Goal: Task Accomplishment & Management: Use online tool/utility

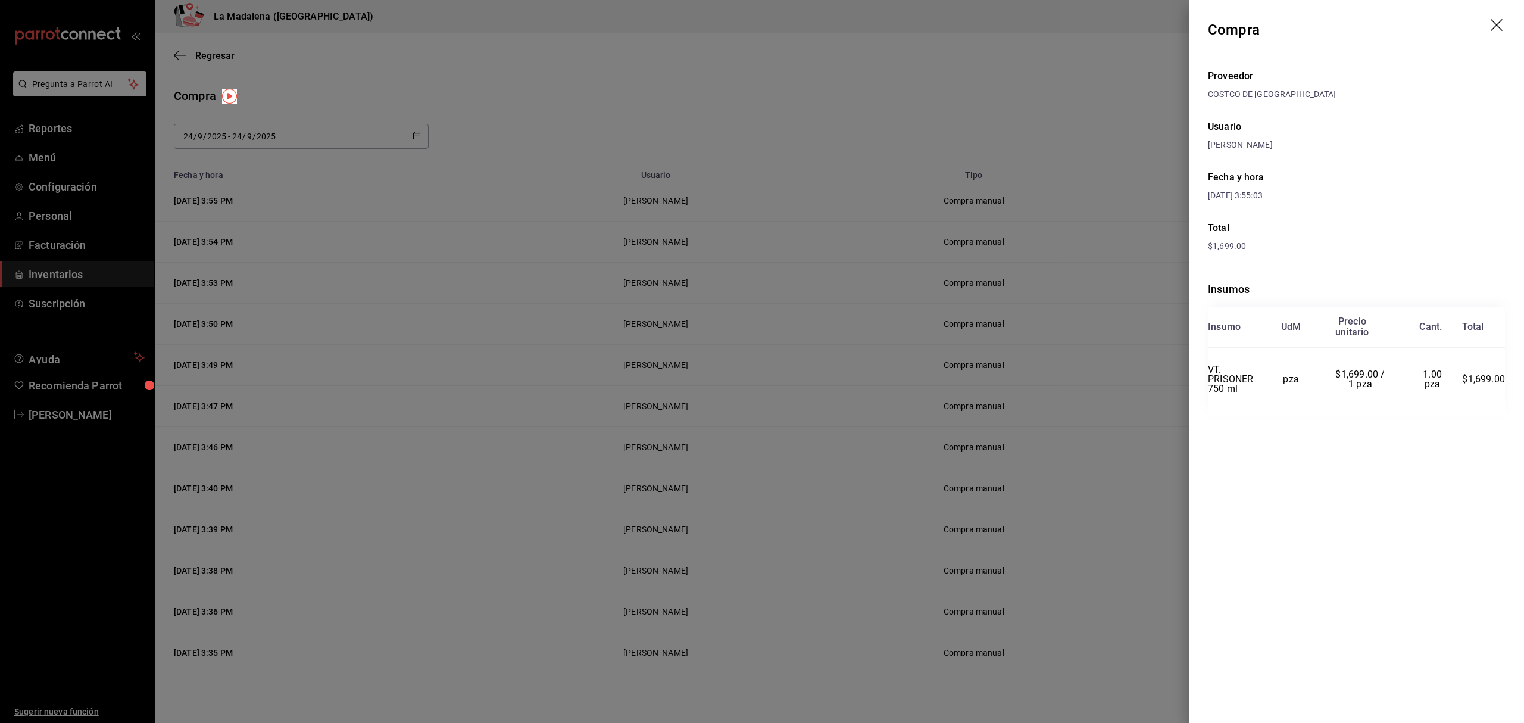
click at [1498, 32] on icon "drag" at bounding box center [1498, 26] width 14 height 14
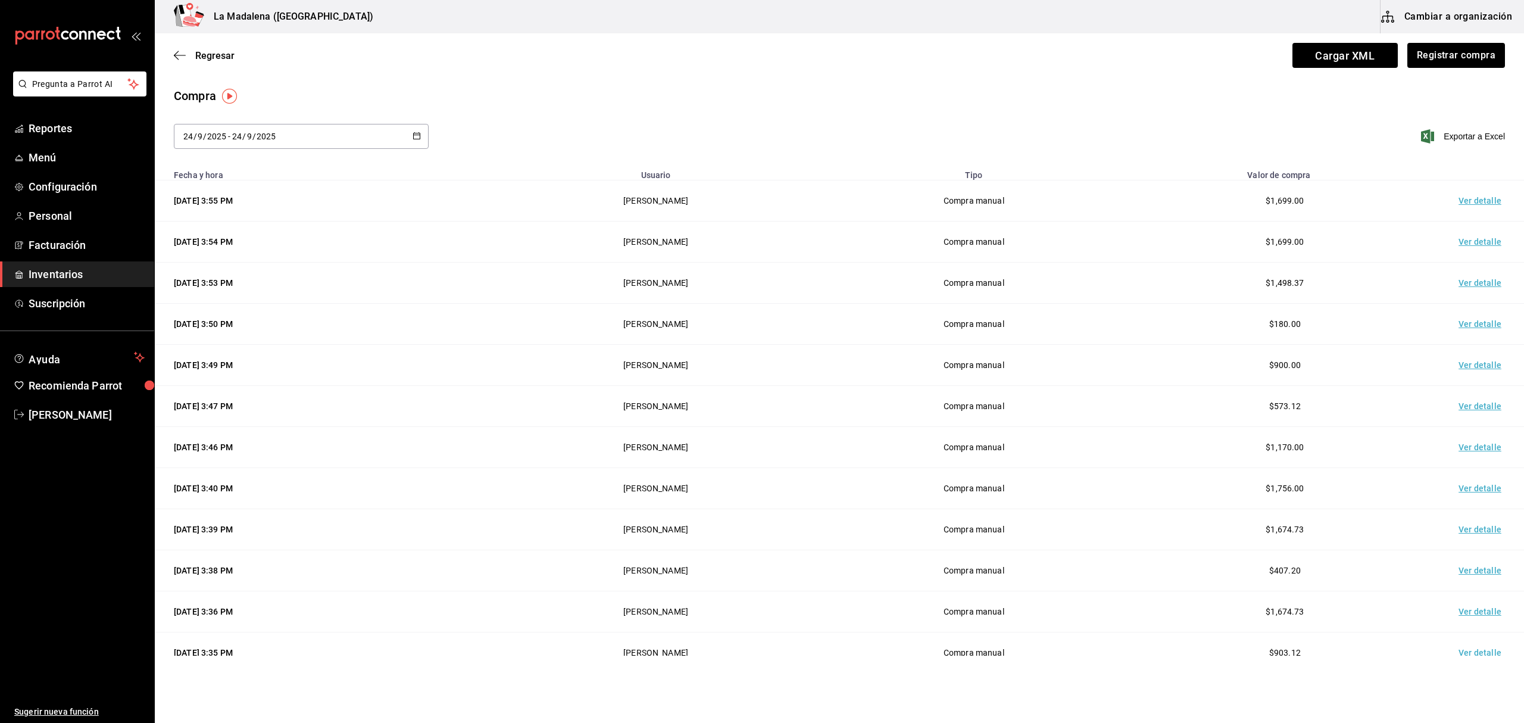
click at [39, 273] on span "Inventarios" at bounding box center [87, 274] width 116 height 16
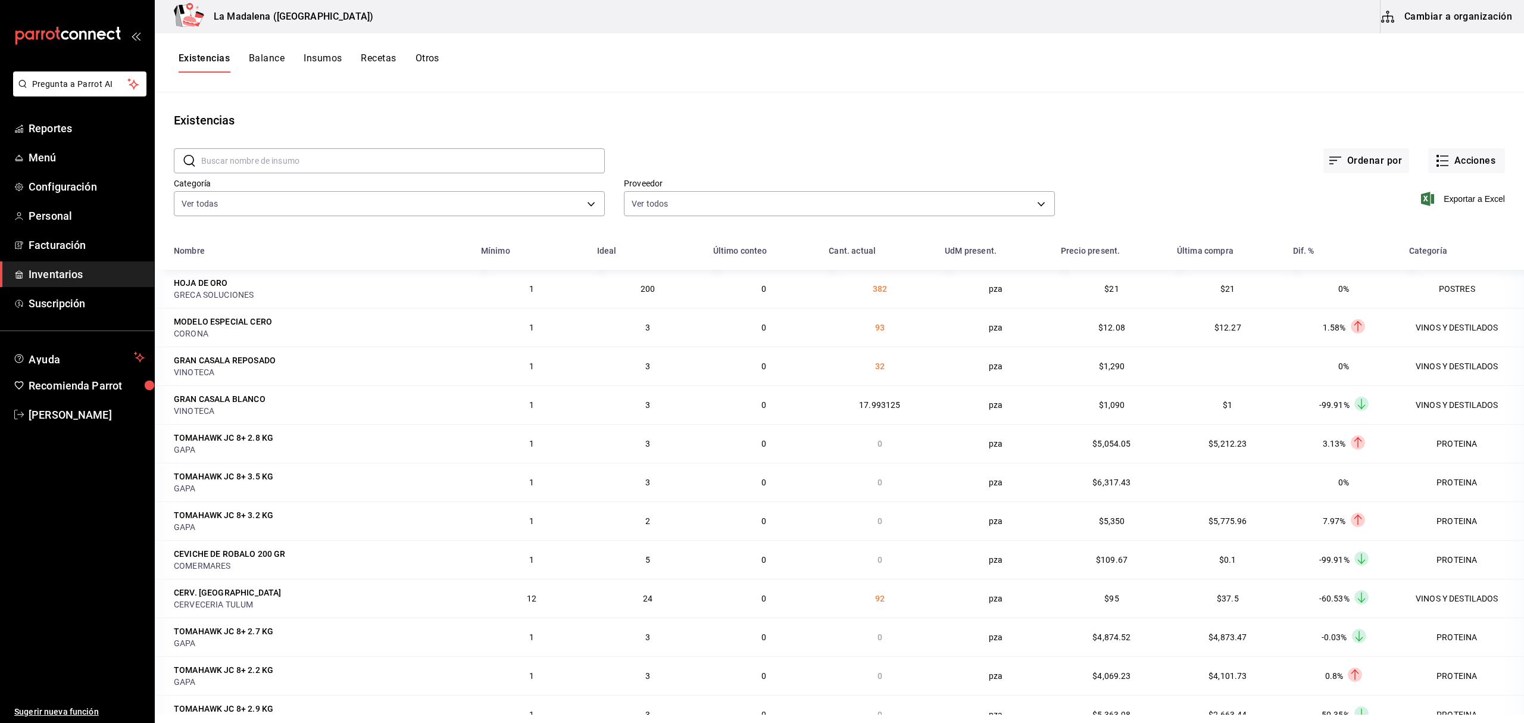
click at [73, 274] on span "Inventarios" at bounding box center [87, 274] width 116 height 16
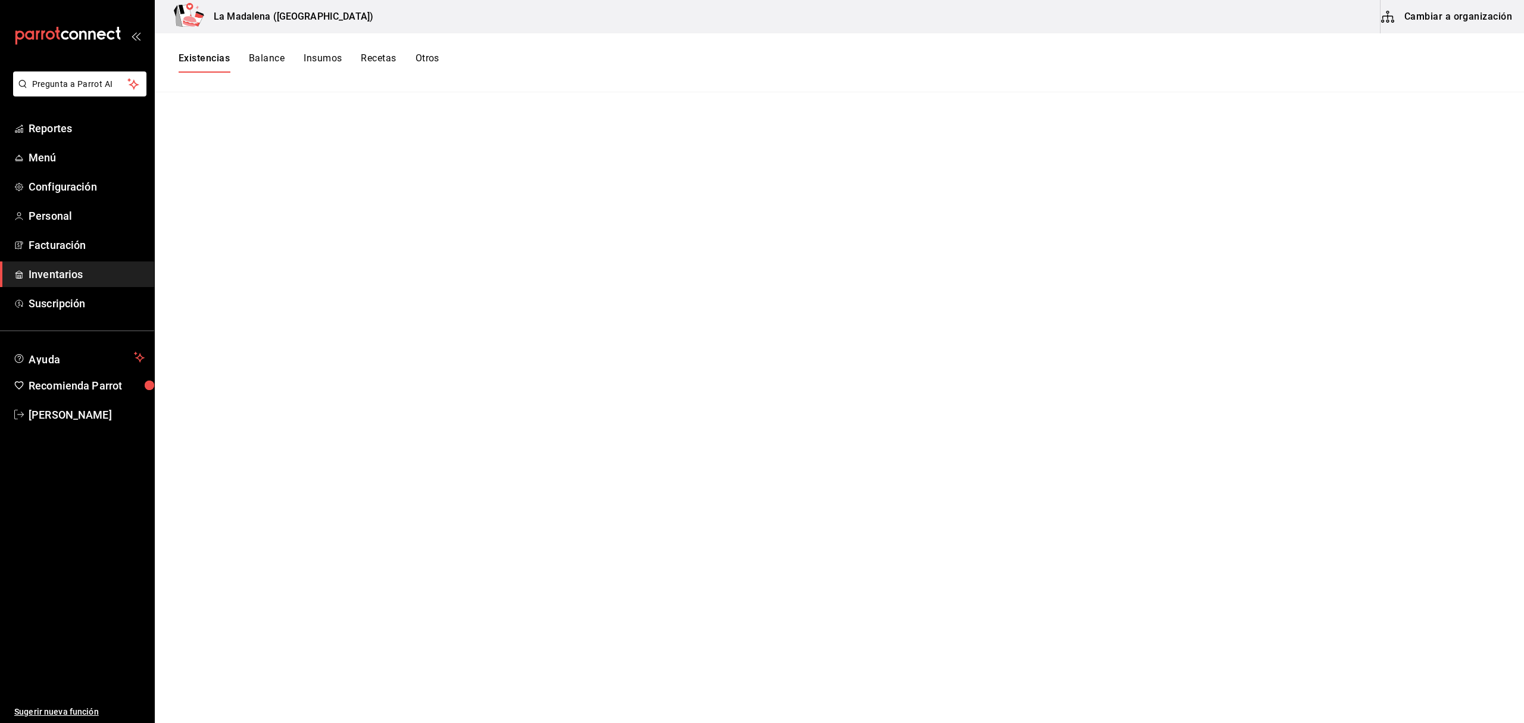
click at [220, 61] on button "Existencias" at bounding box center [204, 62] width 51 height 20
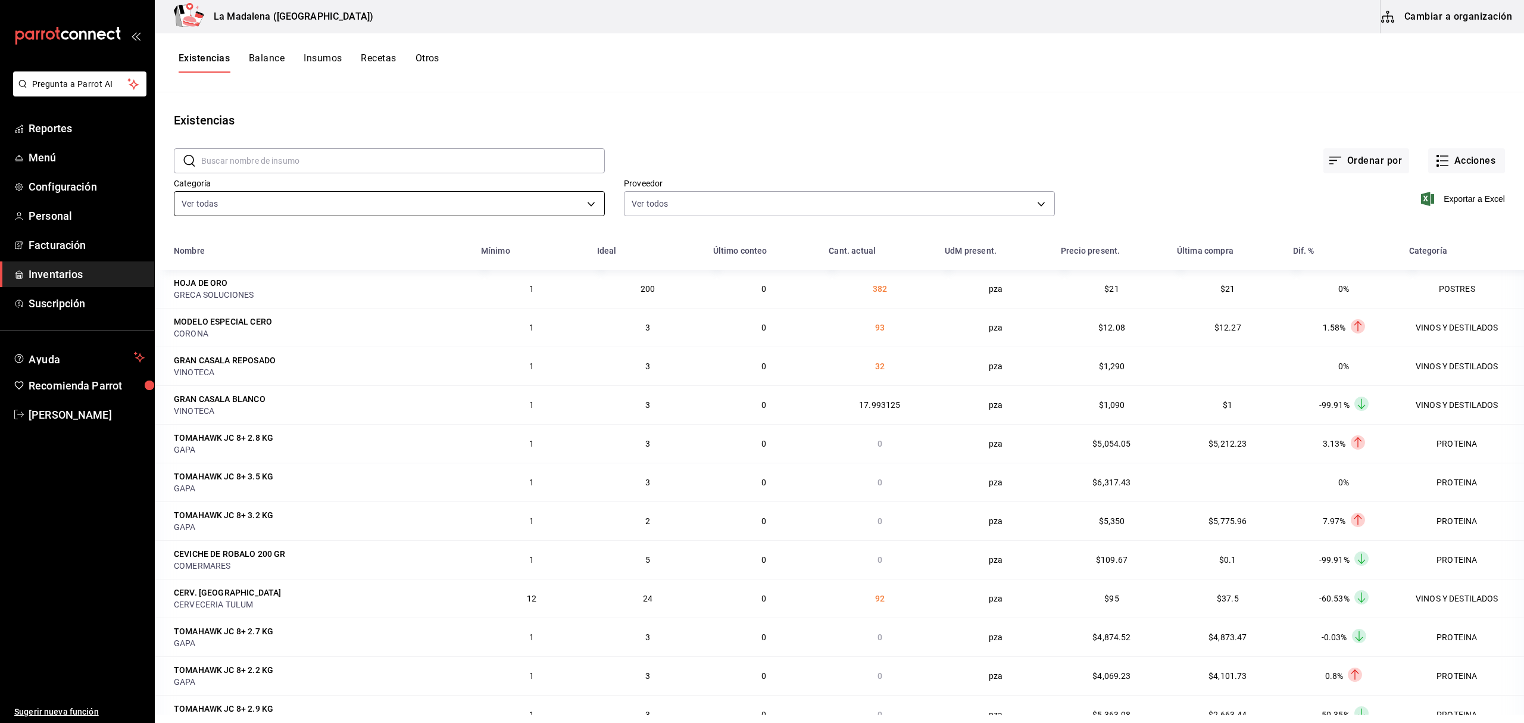
click at [234, 198] on body "Pregunta a Parrot AI Reportes Menú Configuración Personal Facturación Inventari…" at bounding box center [762, 357] width 1524 height 715
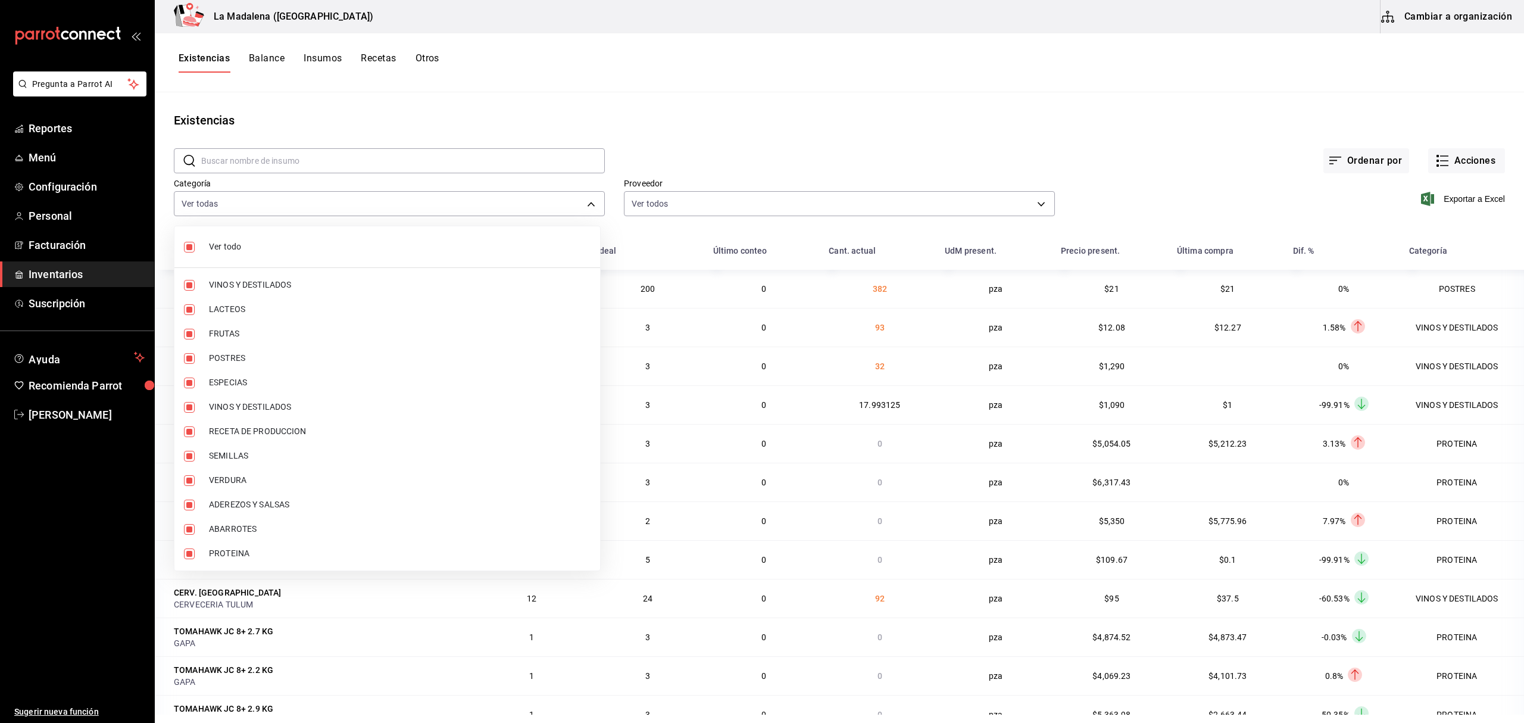
click at [226, 244] on span "Ver todo" at bounding box center [400, 247] width 382 height 13
checkbox input "false"
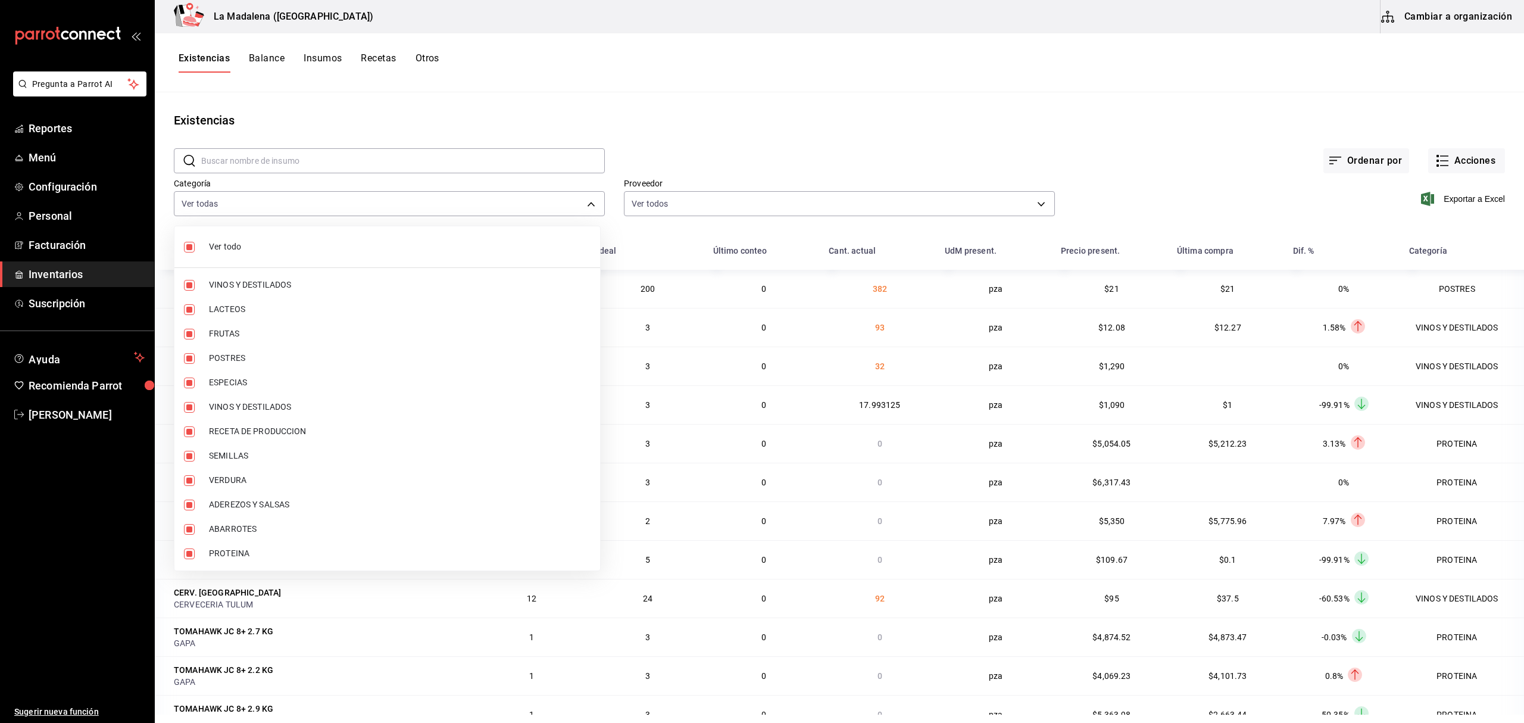
checkbox input "false"
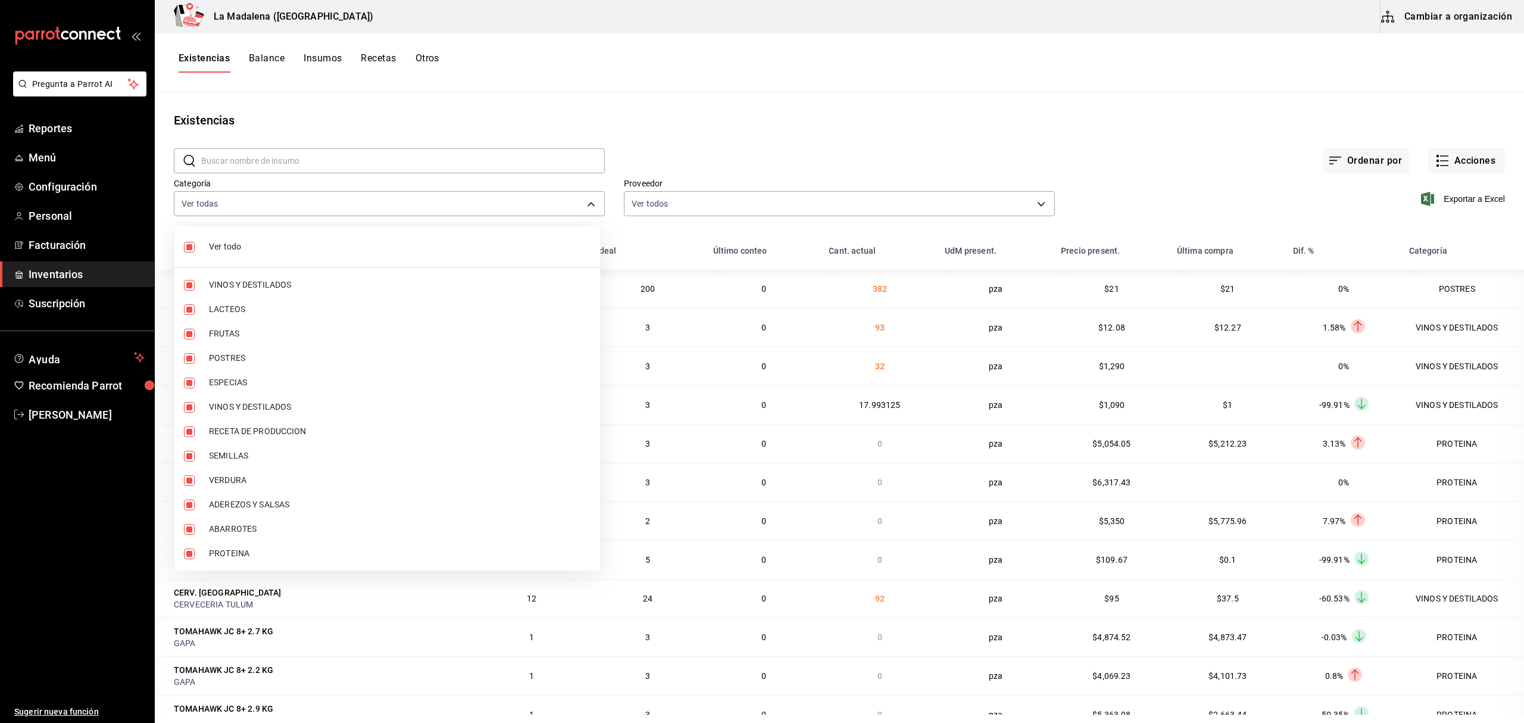
checkbox input "false"
click at [245, 553] on span "PROTEINA" at bounding box center [400, 553] width 382 height 13
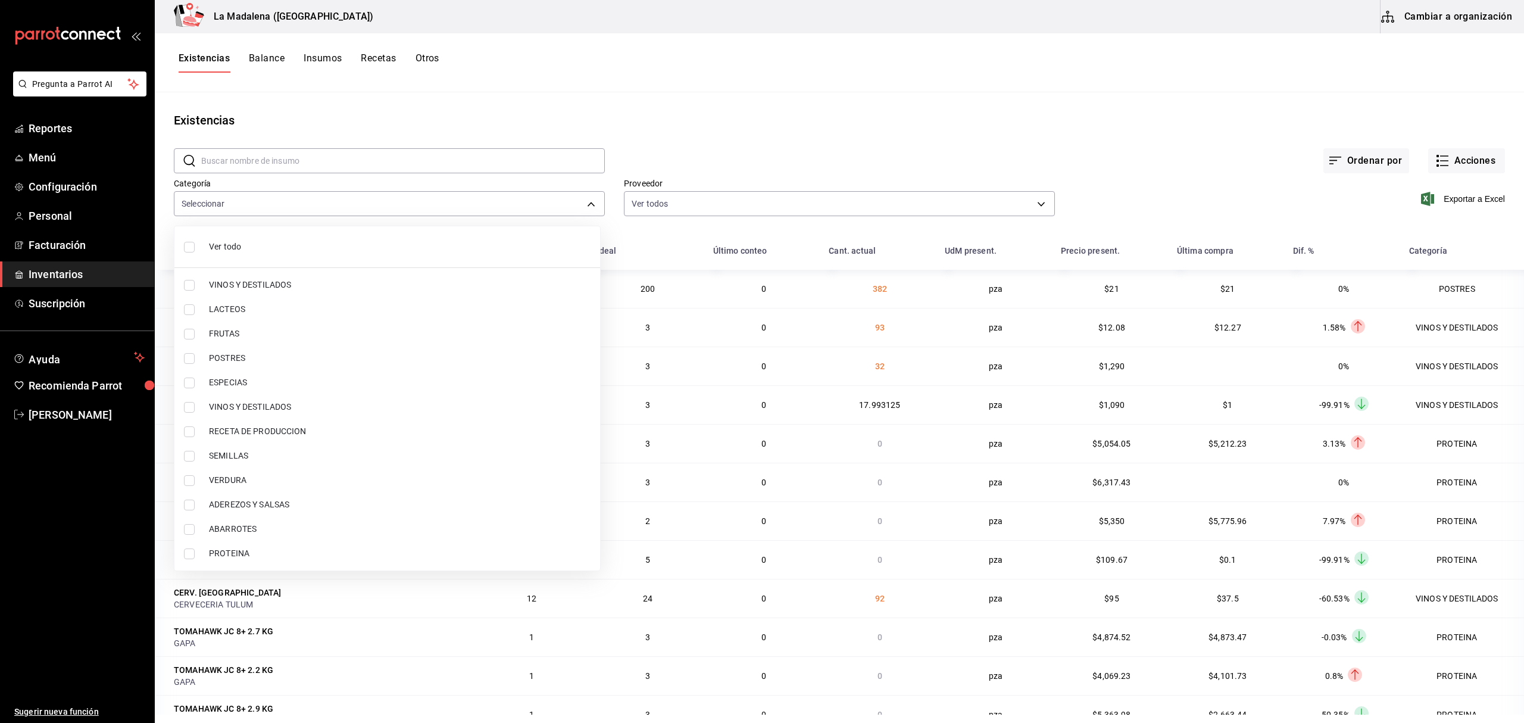
type input "89020659-a685-42c8-84d5-b1543ef933a3"
checkbox input "true"
click at [244, 353] on span "POSTRES" at bounding box center [400, 358] width 382 height 13
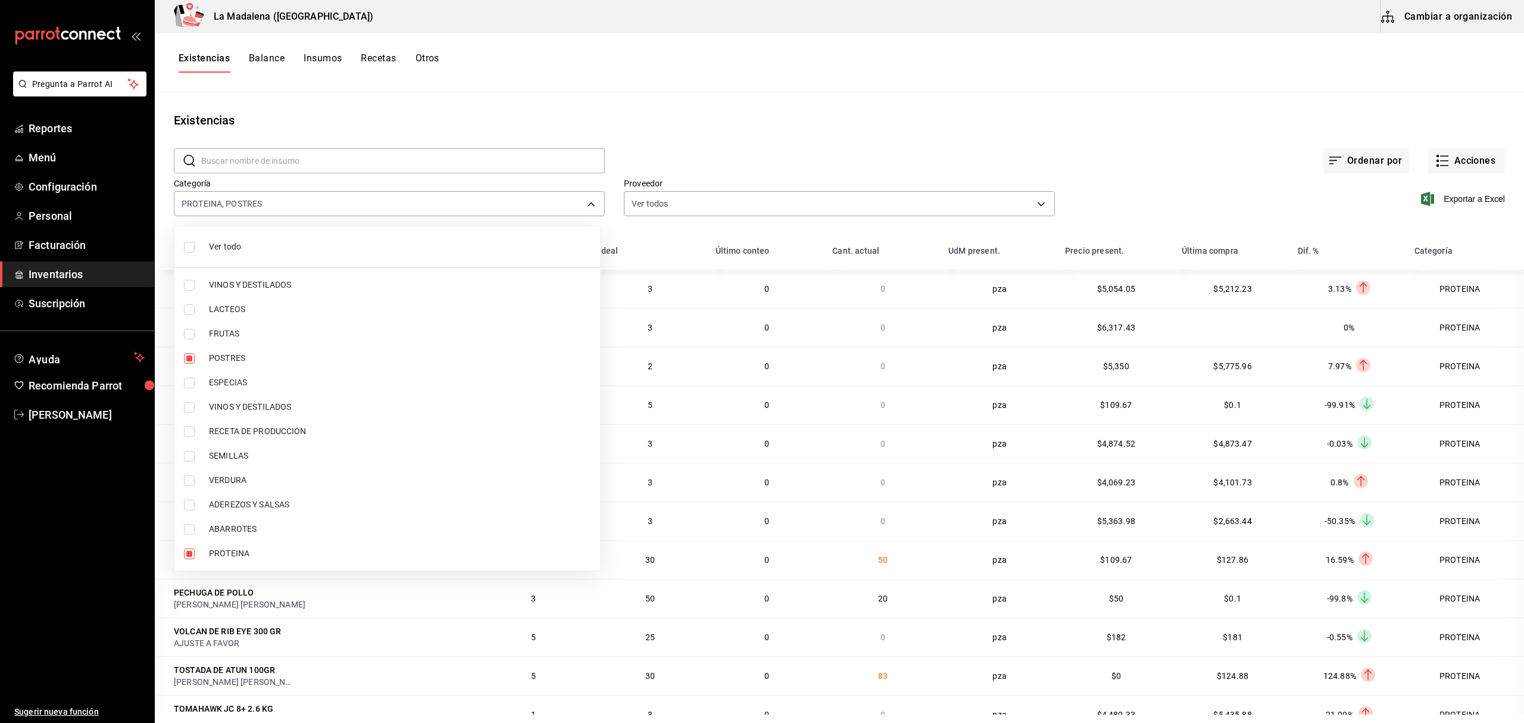
type input "89020659-a685-42c8-84d5-b1543ef933a3,300b8f87-2b59-439f-b980-3e97300322fa"
checkbox input "true"
click at [1446, 200] on div at bounding box center [762, 361] width 1524 height 723
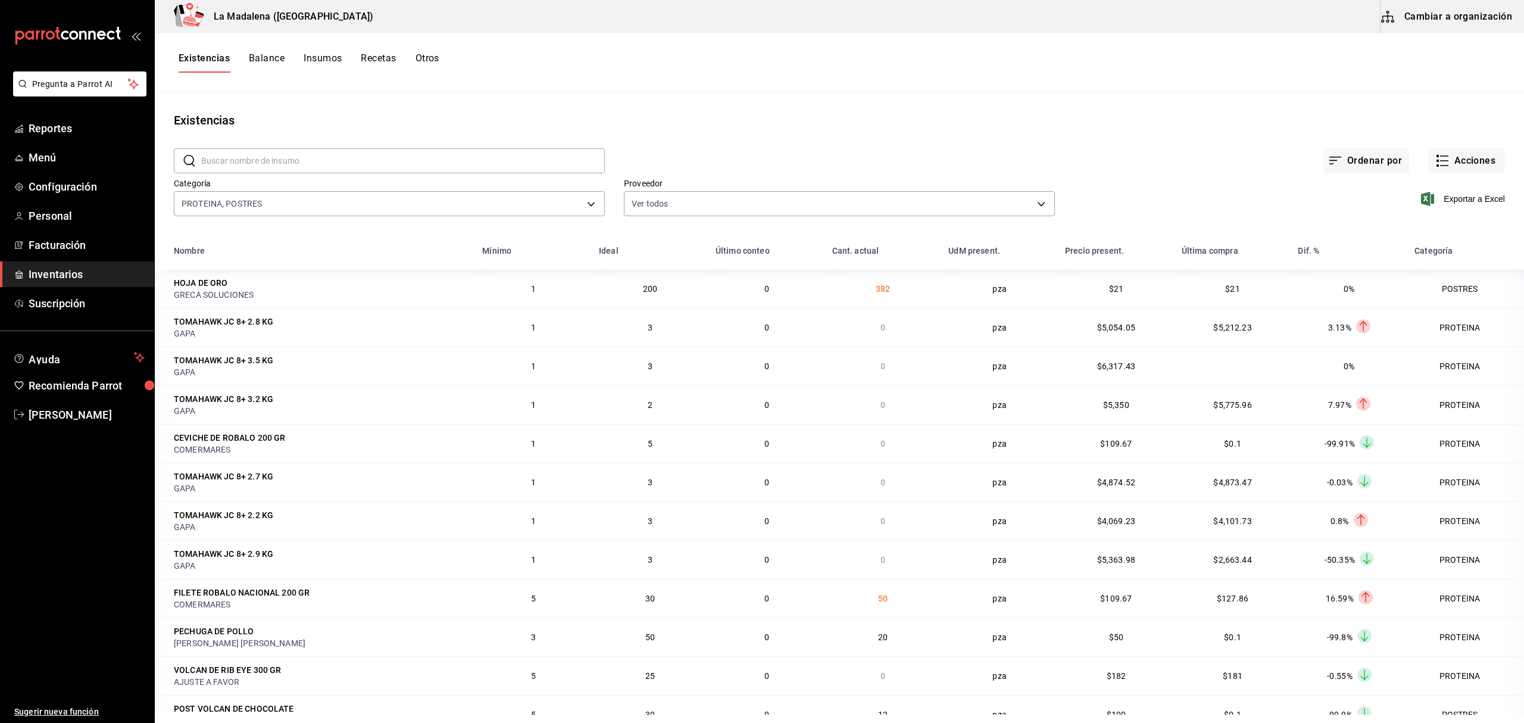
click at [1446, 200] on span "Exportar a Excel" at bounding box center [1465, 199] width 82 height 14
